Goal: Task Accomplishment & Management: Manage account settings

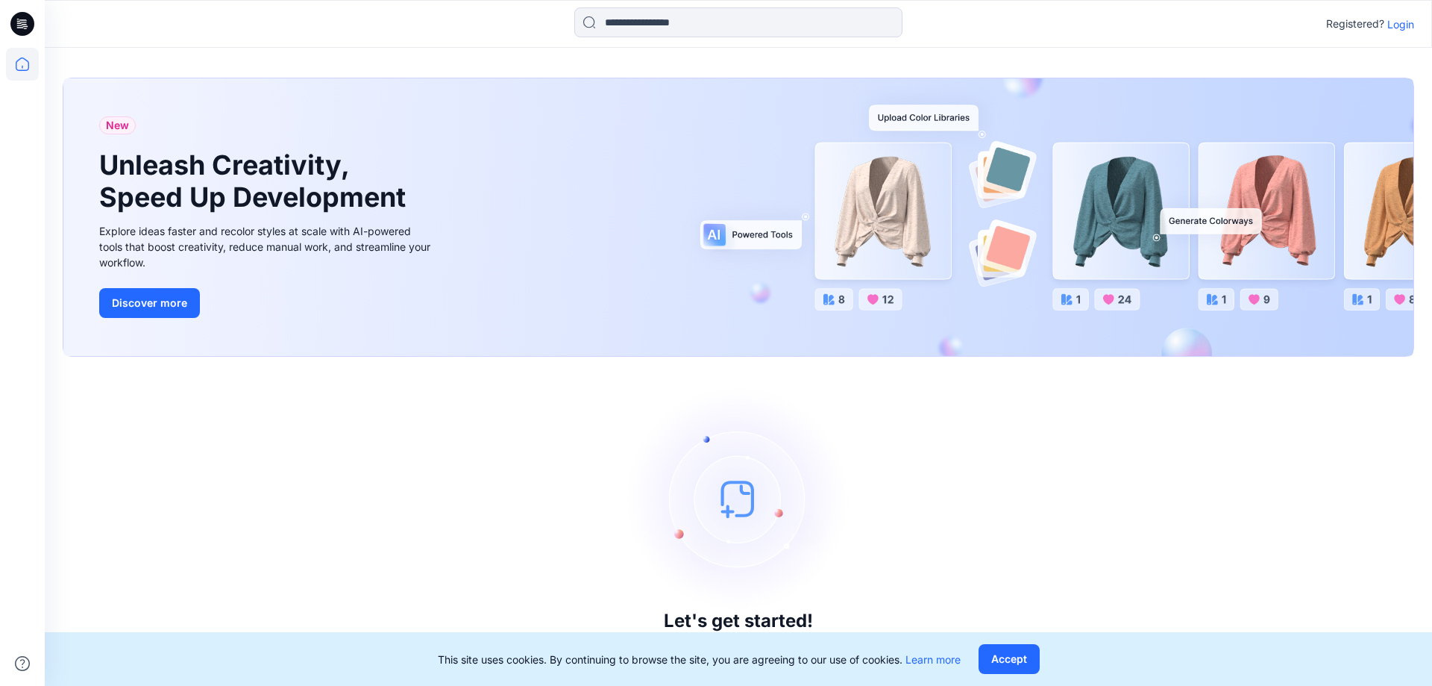
click at [1405, 28] on p "Login" at bounding box center [1400, 24] width 27 height 16
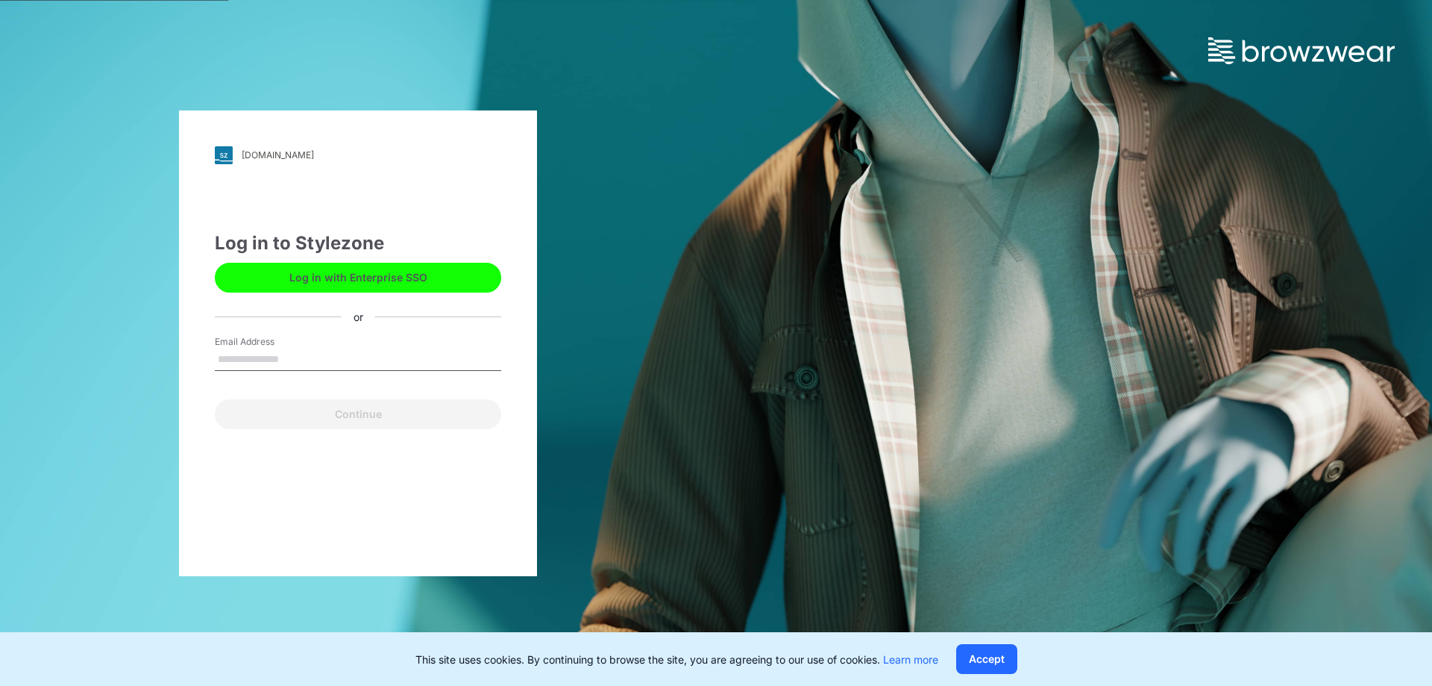
drag, startPoint x: 295, startPoint y: 349, endPoint x: 305, endPoint y: 330, distance: 21.7
click at [295, 349] on input "Email Address" at bounding box center [358, 359] width 286 height 22
type input "**********"
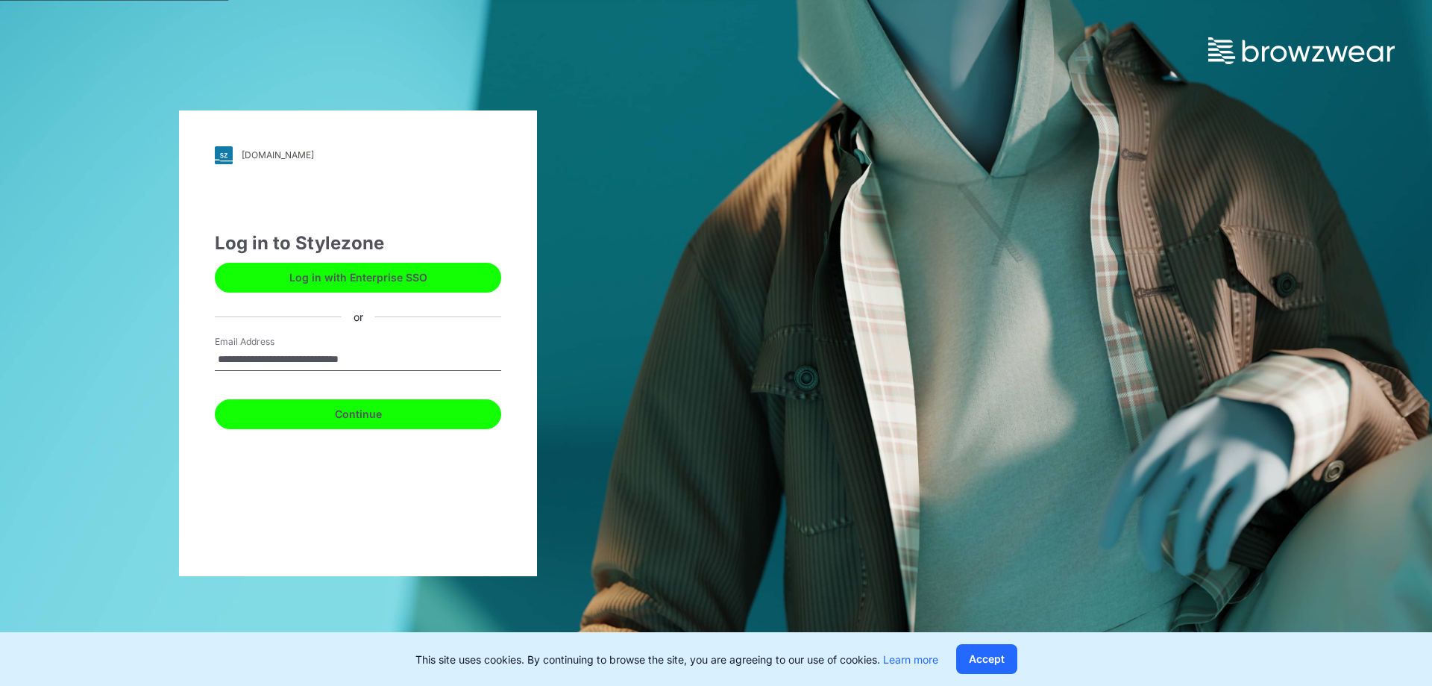
click at [327, 419] on button "Continue" at bounding box center [358, 414] width 286 height 30
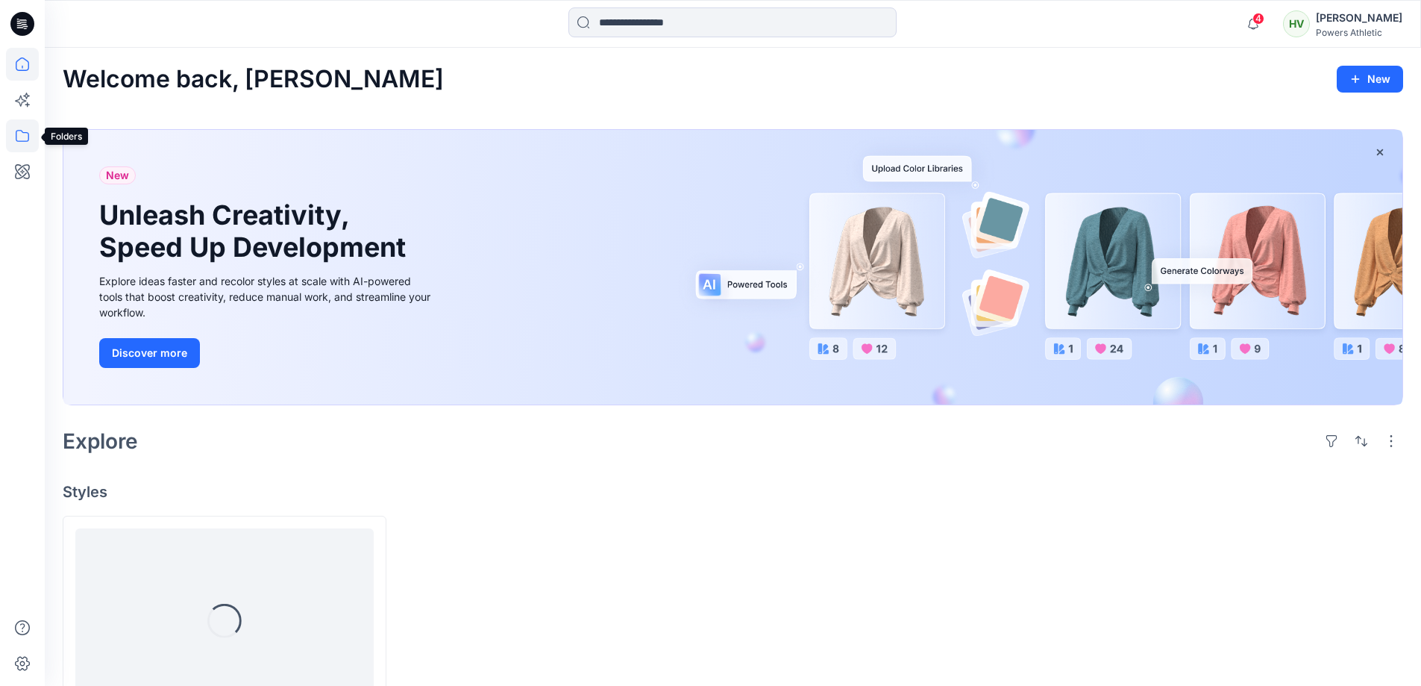
click at [25, 134] on icon at bounding box center [22, 135] width 33 height 33
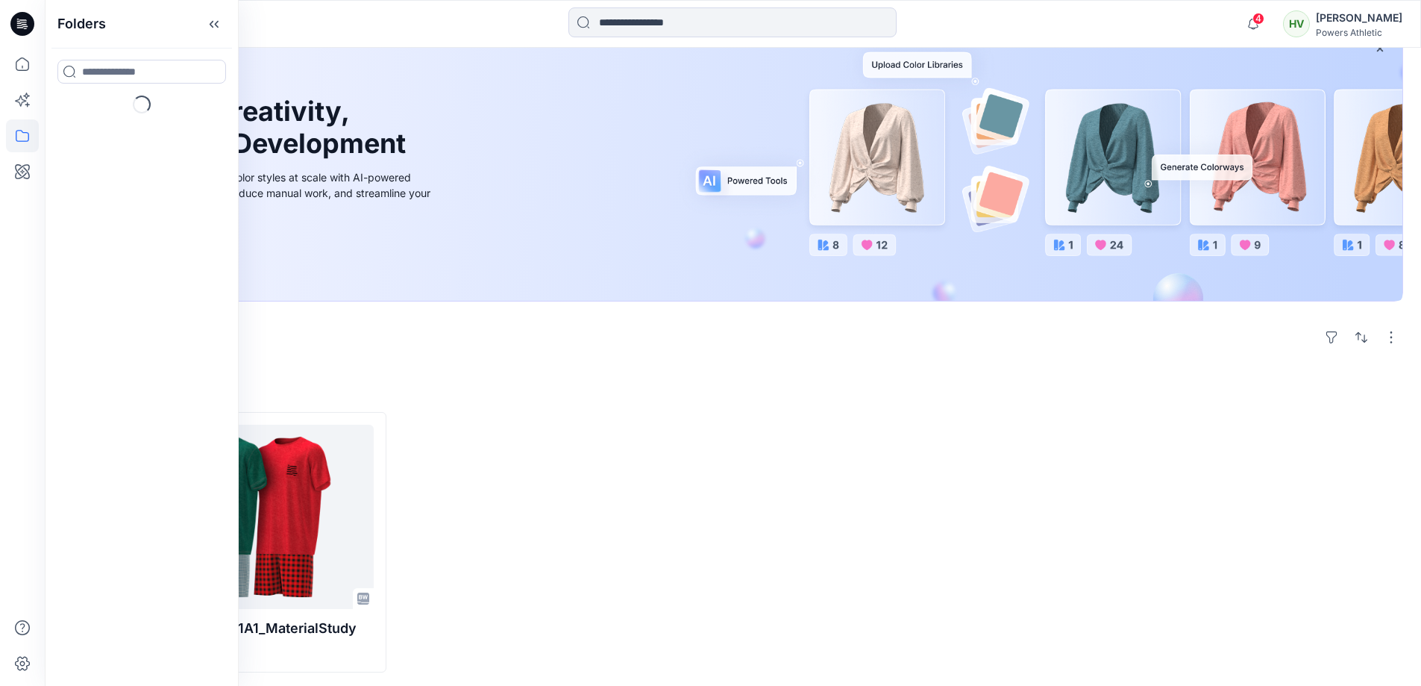
scroll to position [108, 0]
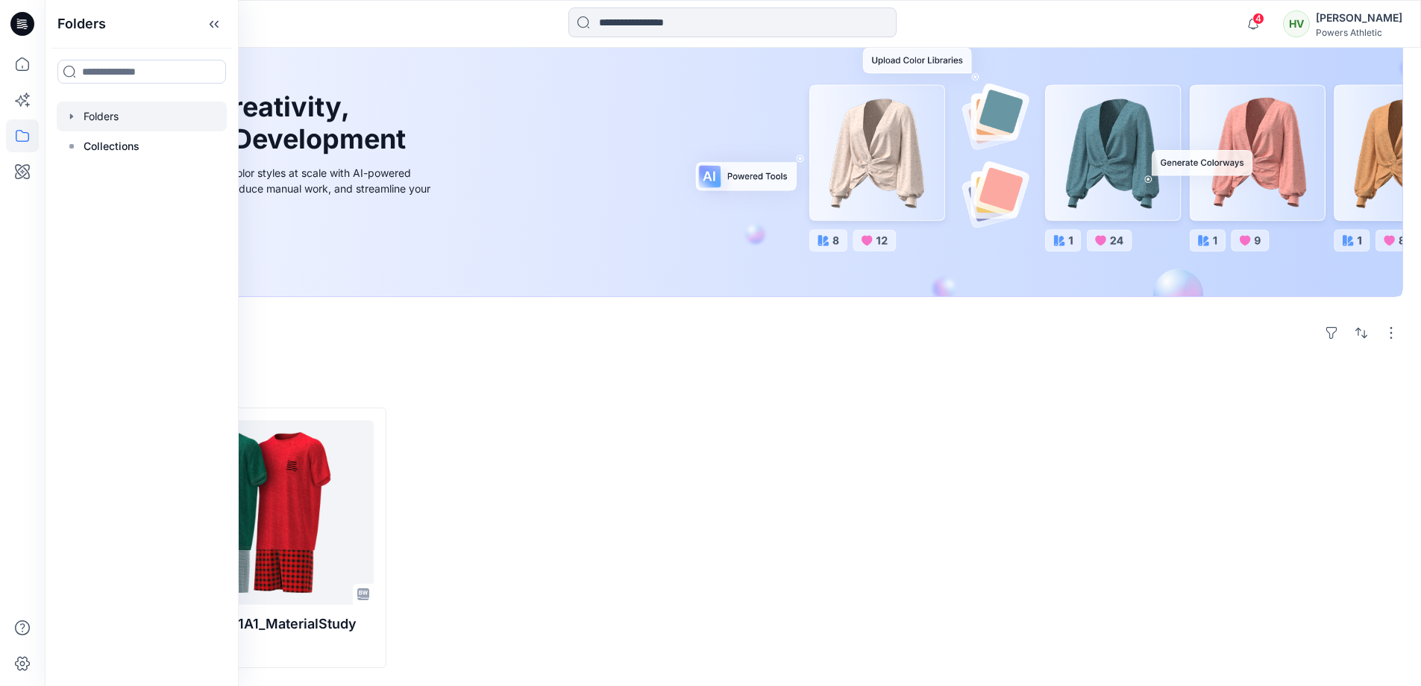
click at [78, 117] on div at bounding box center [142, 116] width 170 height 30
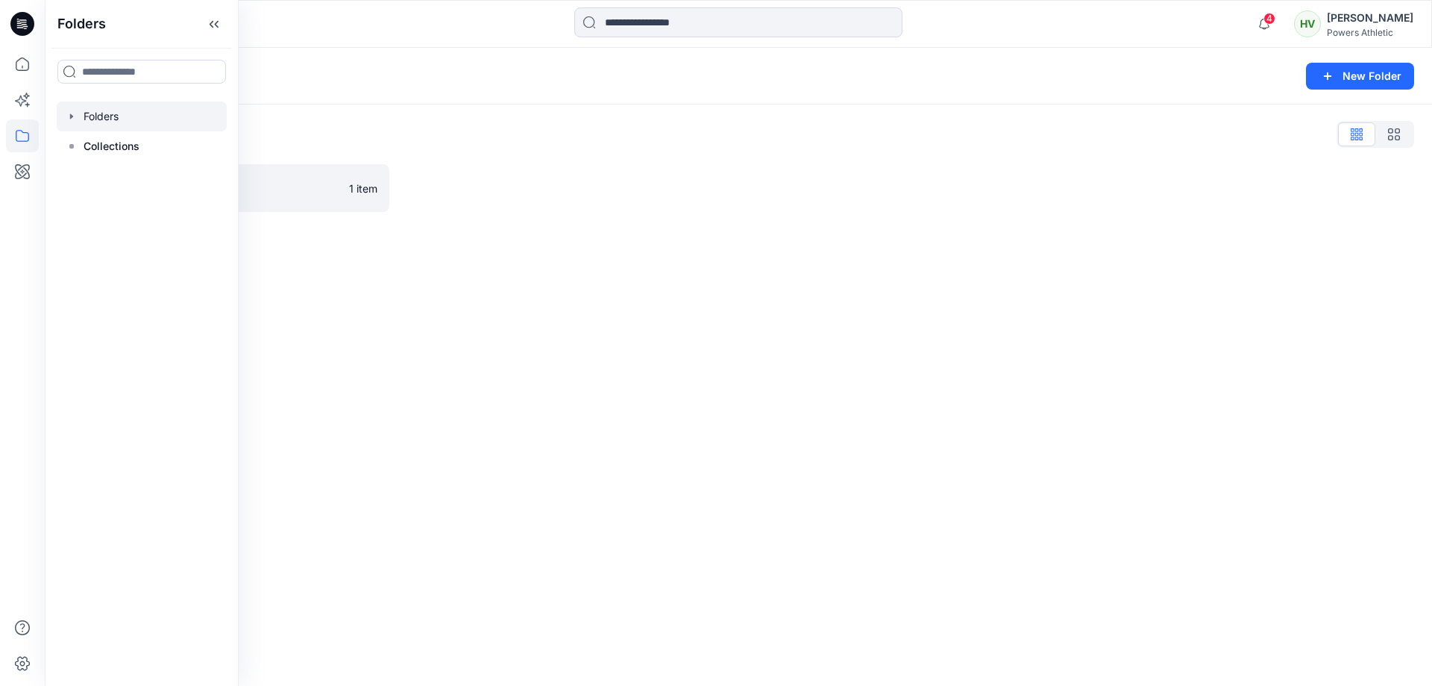
click at [433, 60] on div "Folders New Folder" at bounding box center [738, 76] width 1387 height 57
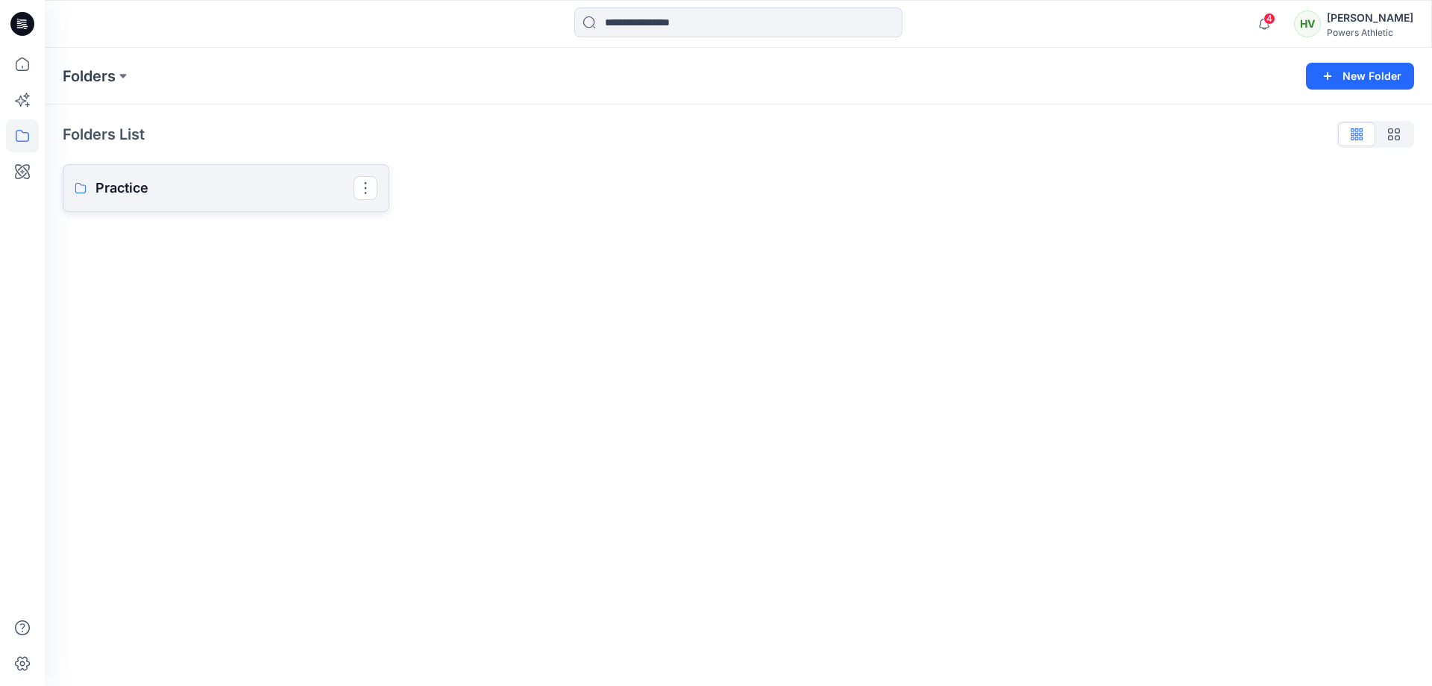
click at [123, 181] on p "Practice" at bounding box center [224, 188] width 258 height 21
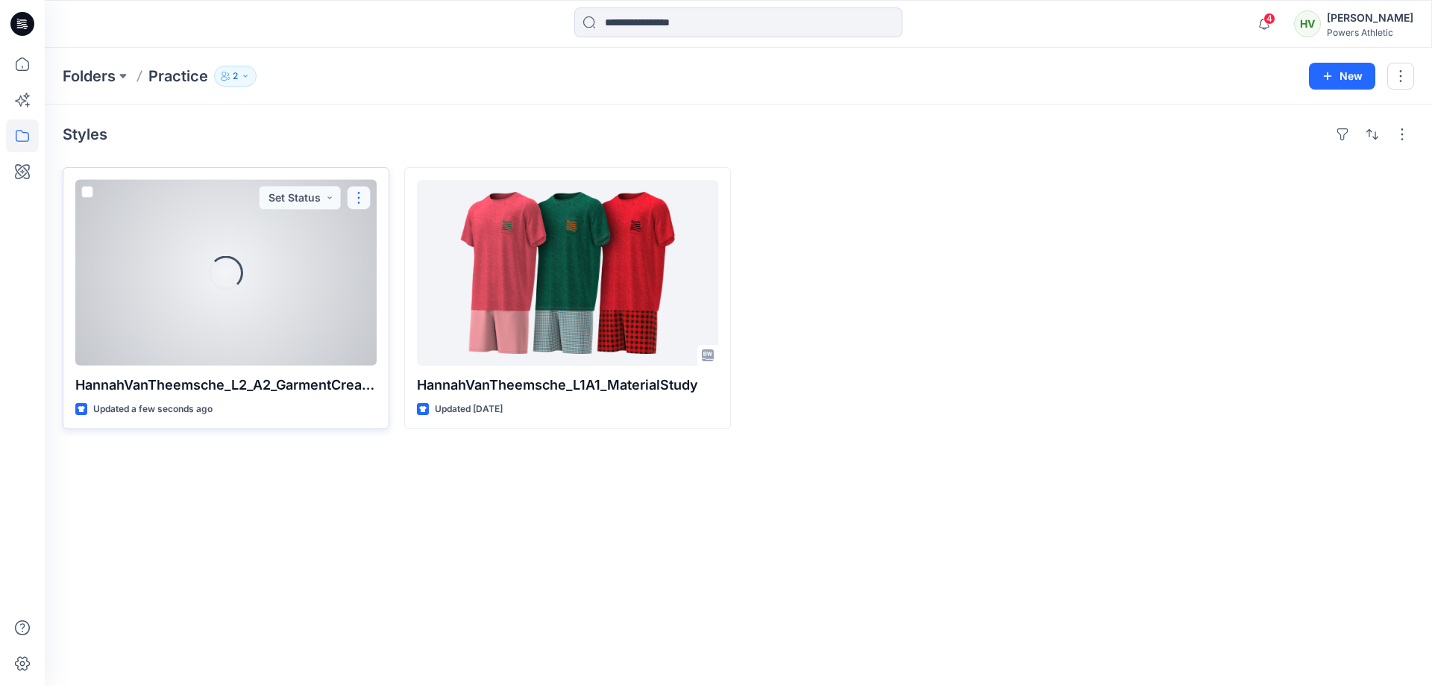
click at [361, 192] on button "button" at bounding box center [359, 198] width 24 height 24
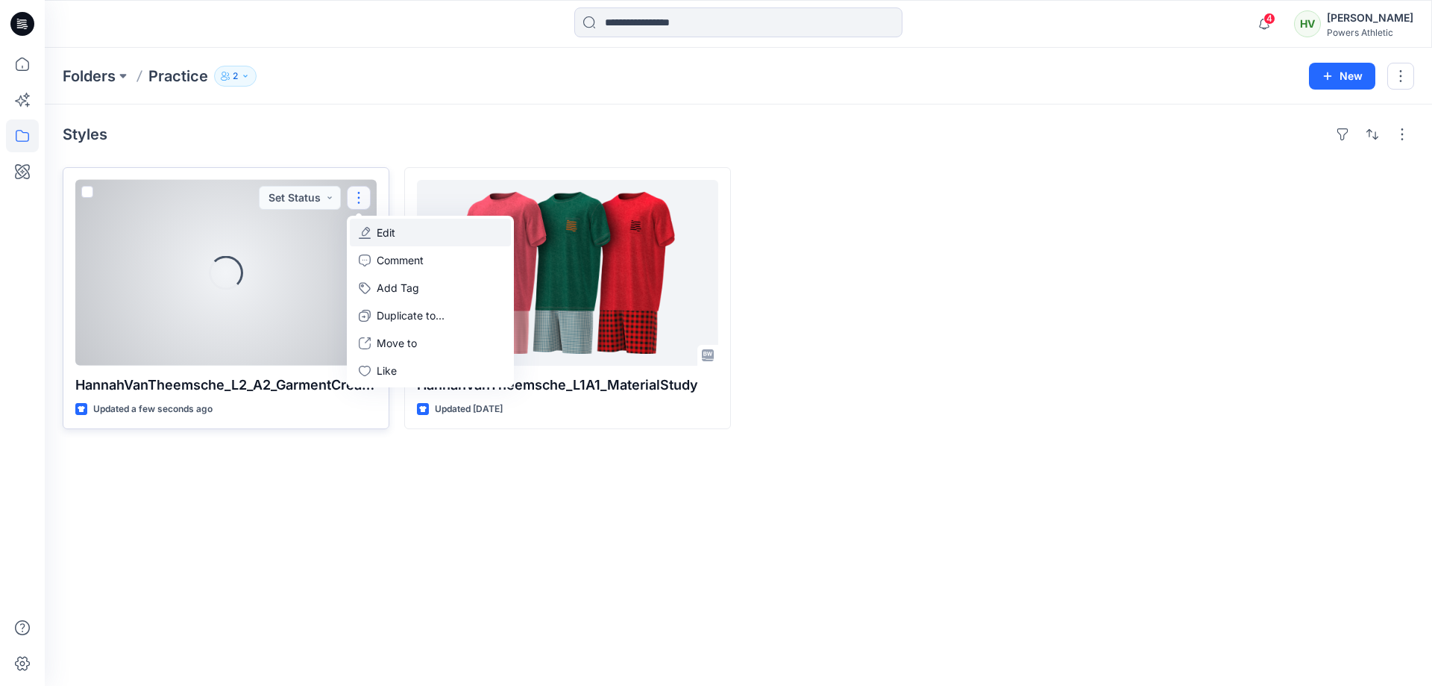
click at [386, 234] on p "Edit" at bounding box center [386, 233] width 19 height 16
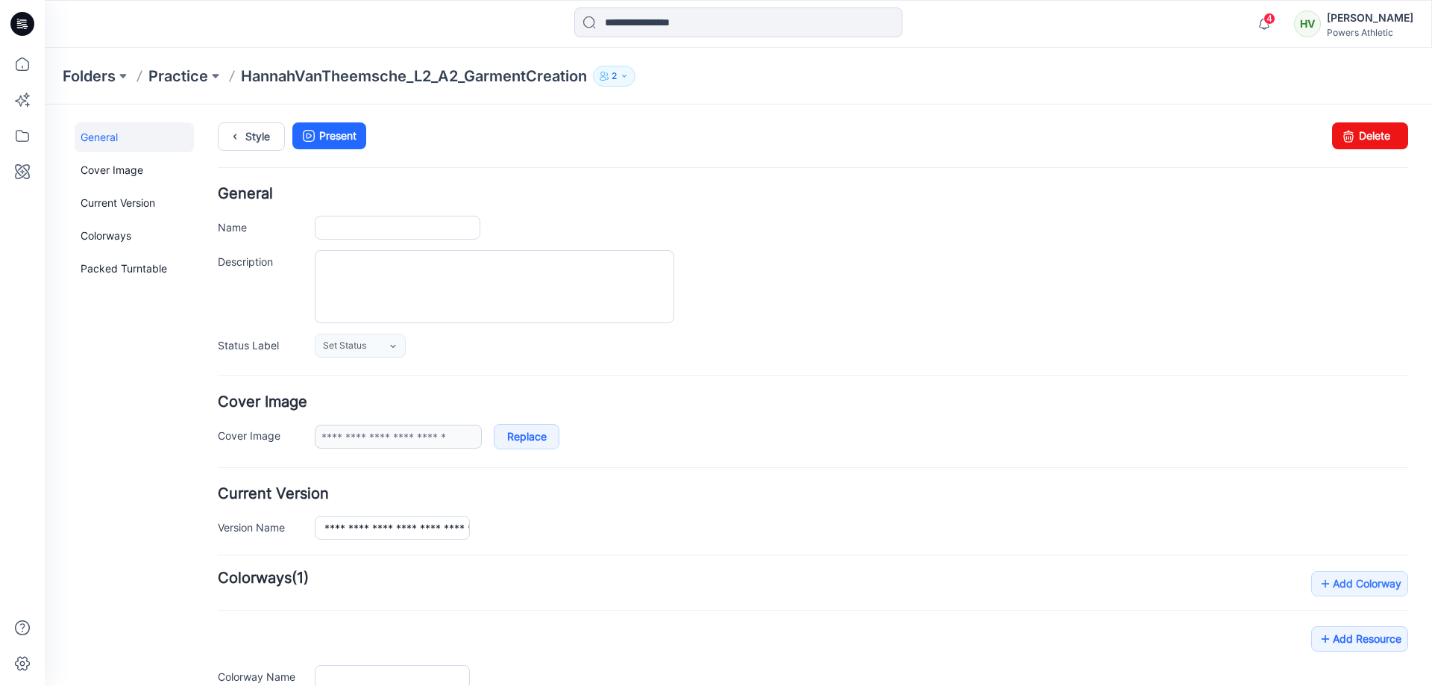
type input "**********"
drag, startPoint x: 1348, startPoint y: 134, endPoint x: 831, endPoint y: 173, distance: 518.4
click at [1348, 134] on link "Delete" at bounding box center [1370, 135] width 76 height 27
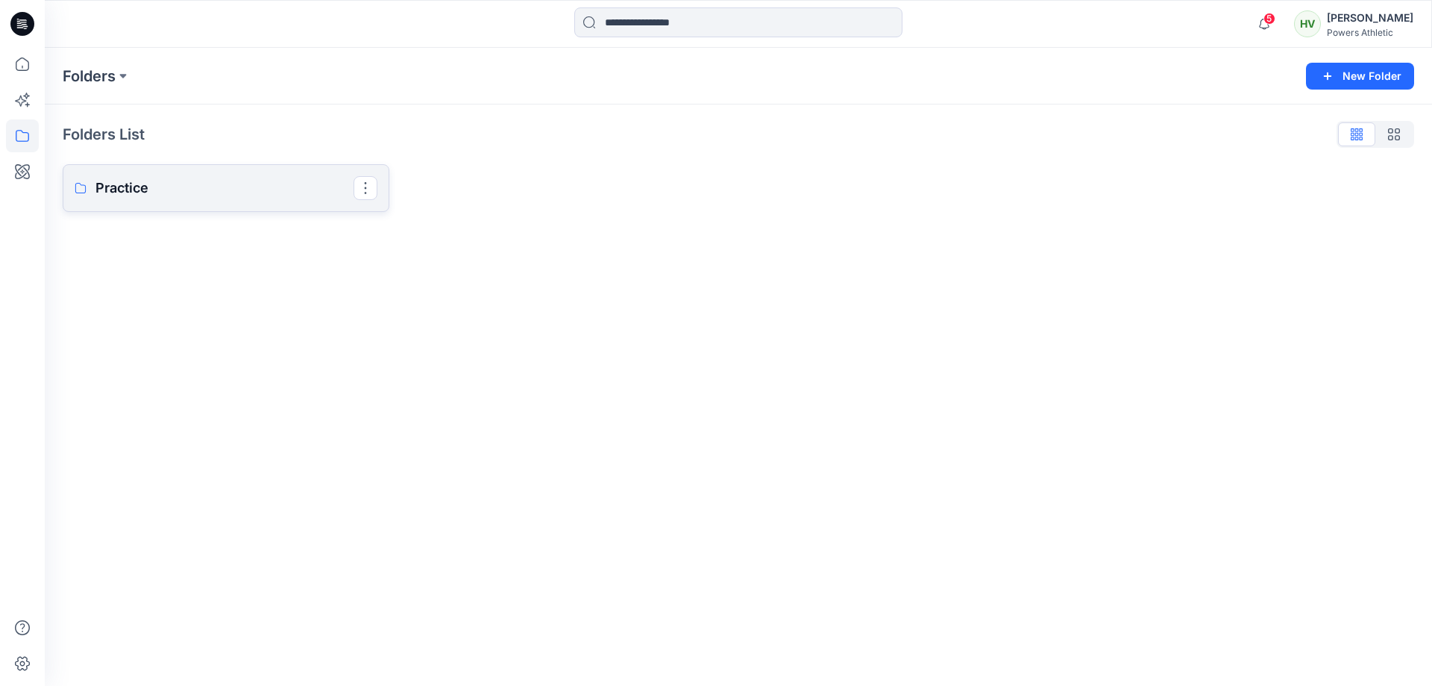
click at [233, 192] on p "Practice" at bounding box center [224, 188] width 258 height 21
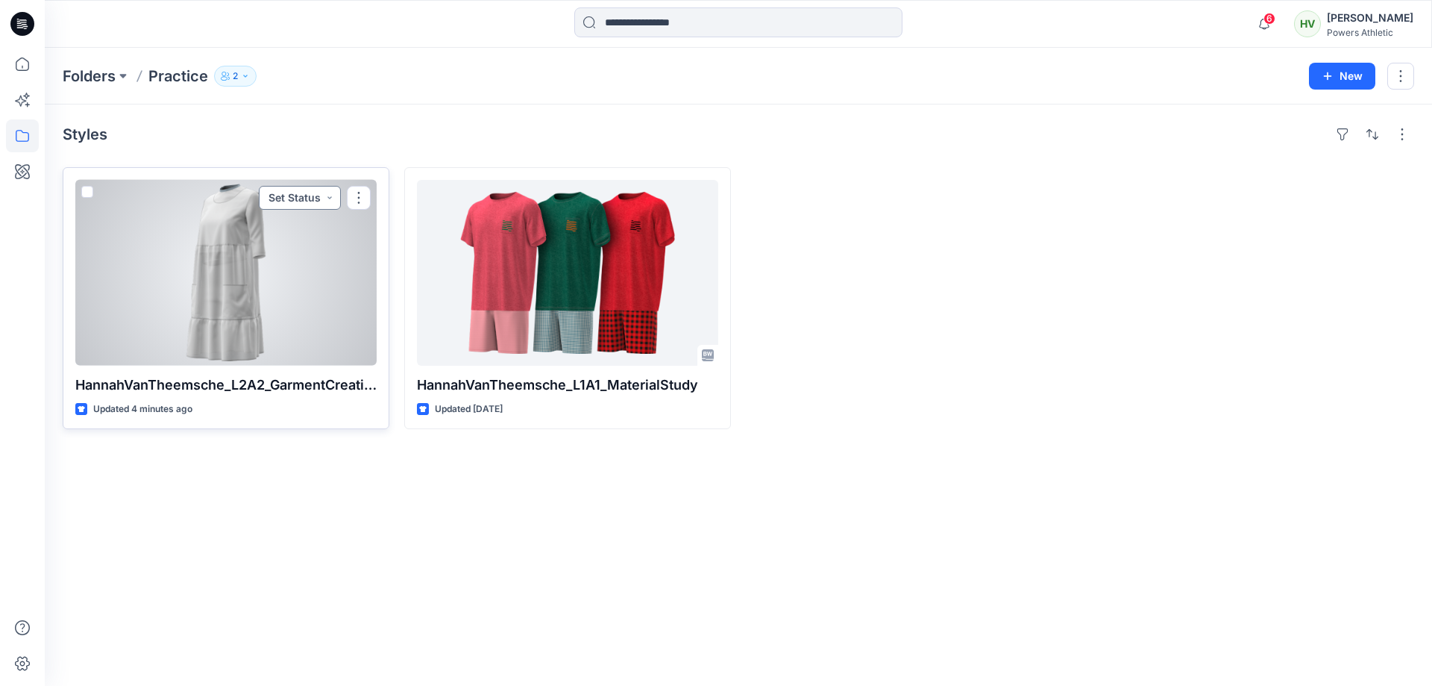
click at [330, 201] on button "Set Status" at bounding box center [300, 198] width 82 height 24
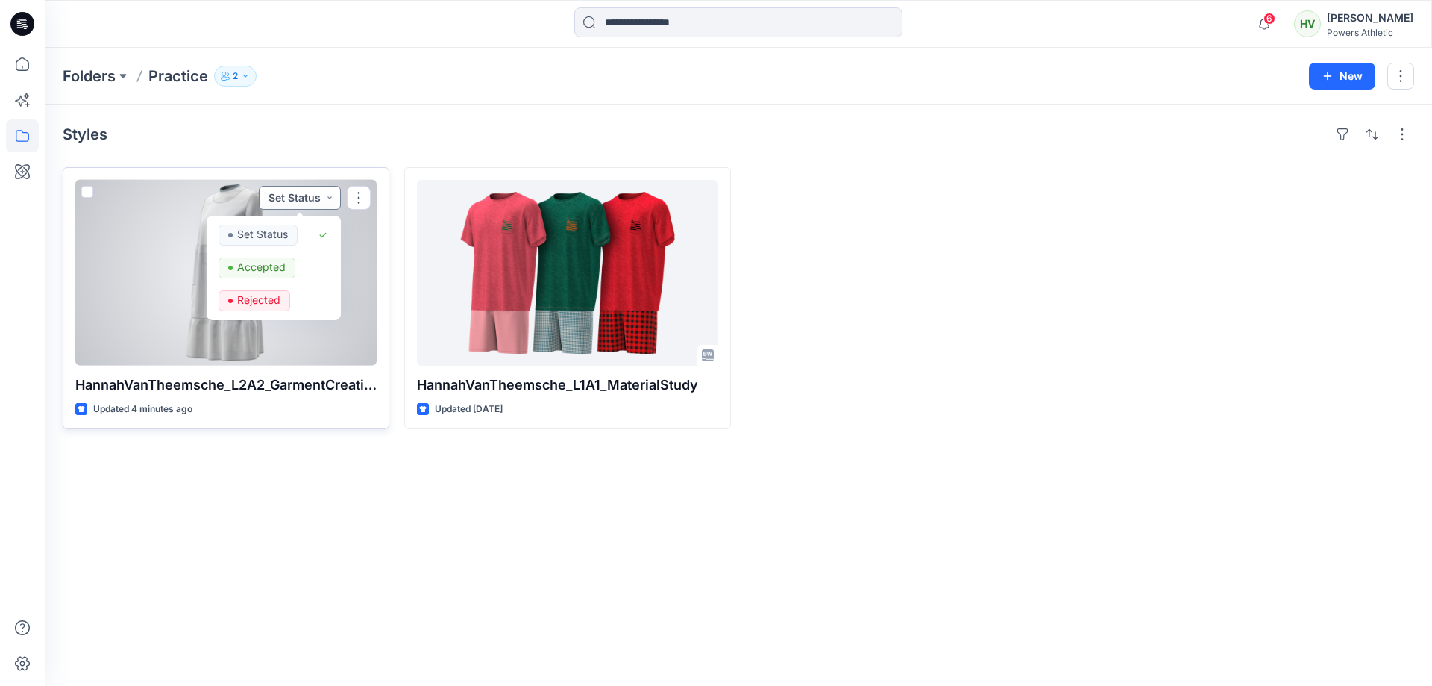
click at [330, 201] on button "Set Status" at bounding box center [300, 198] width 82 height 24
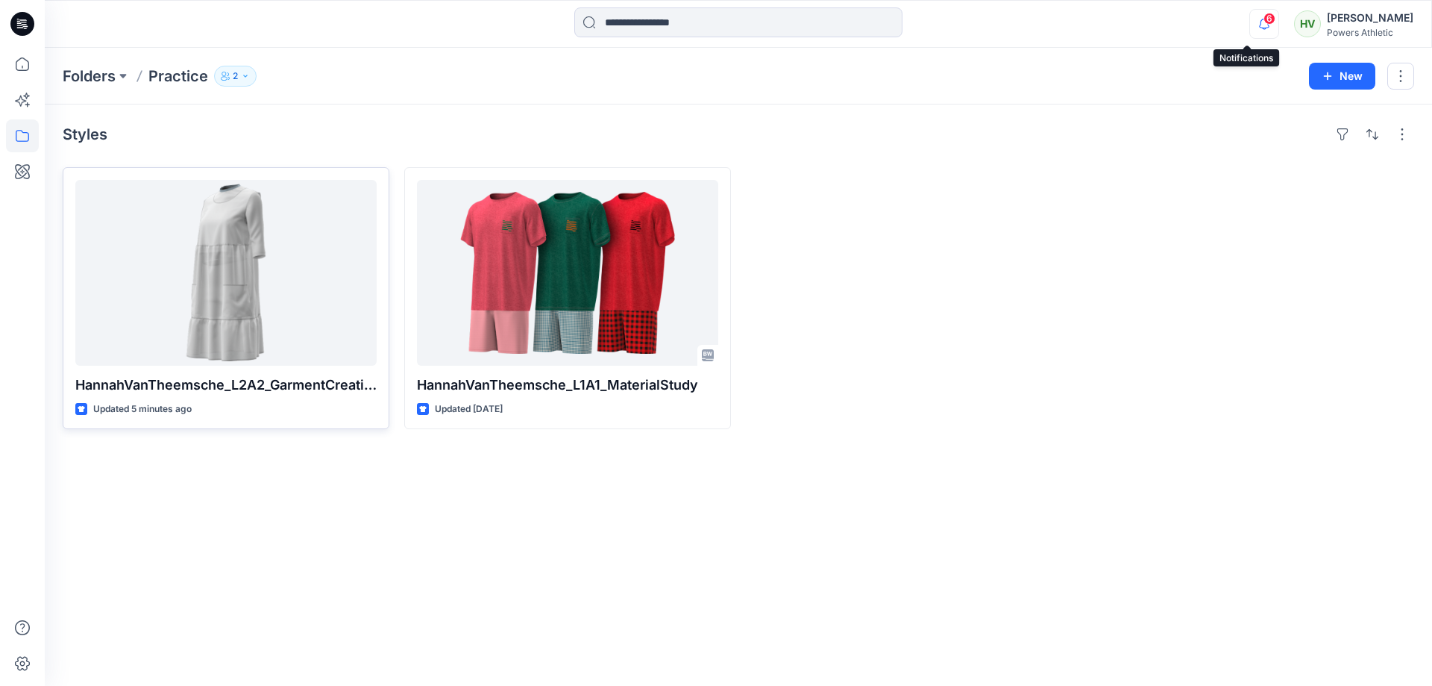
click at [1250, 25] on icon "button" at bounding box center [1264, 24] width 28 height 30
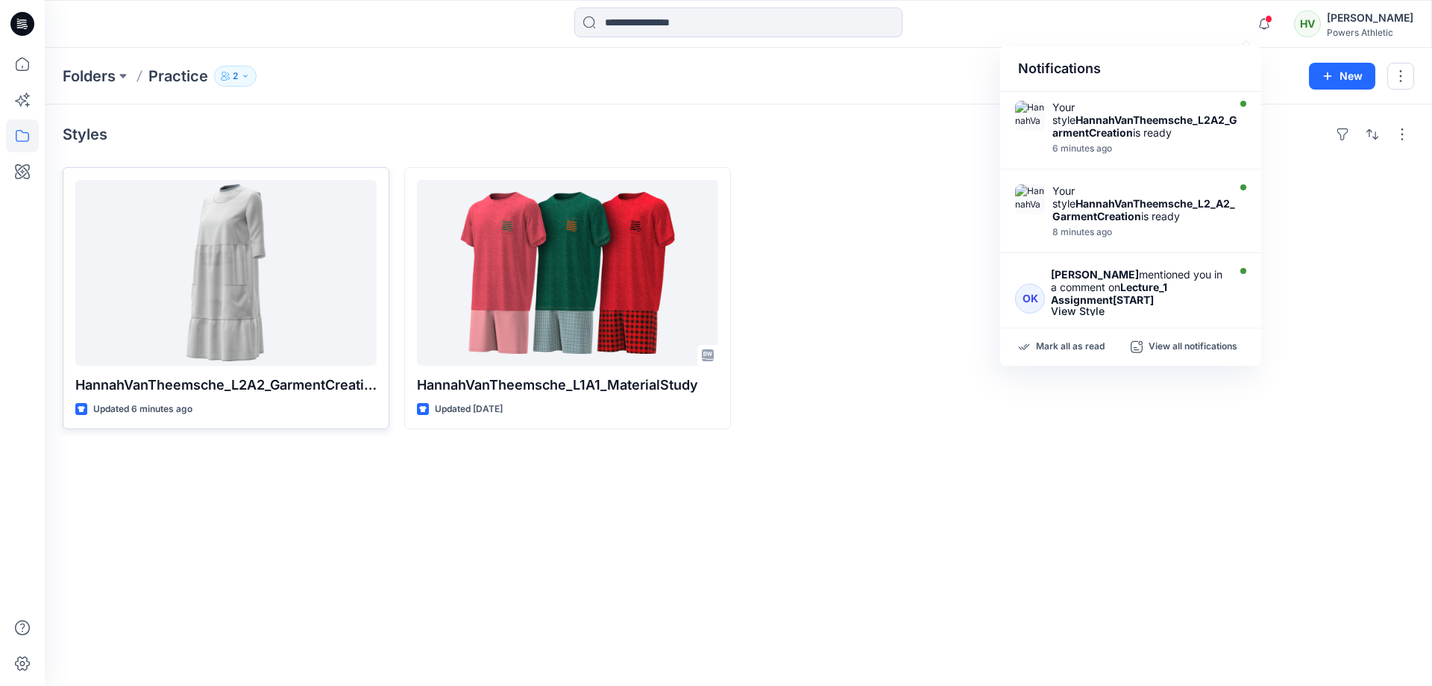
drag, startPoint x: 1242, startPoint y: 522, endPoint x: 985, endPoint y: 421, distance: 275.9
click at [1243, 522] on div "Styles HannahVanTheemsche_L2A2_GarmentCreation Updated 6 minutes ago HannahVanT…" at bounding box center [738, 394] width 1387 height 581
